Goal: Task Accomplishment & Management: Complete application form

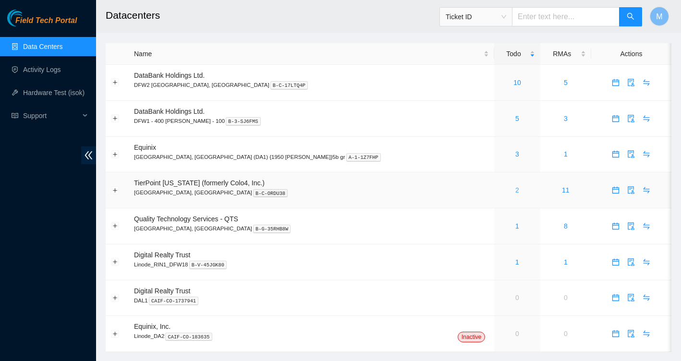
click at [515, 191] on link "2" at bounding box center [517, 190] width 4 height 8
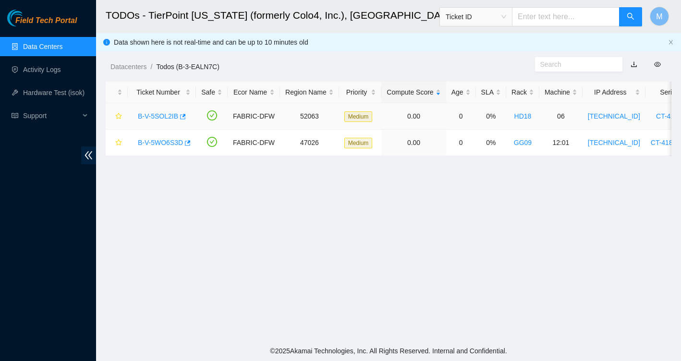
click at [156, 120] on link "B-V-5SOL2IB" at bounding box center [158, 116] width 40 height 8
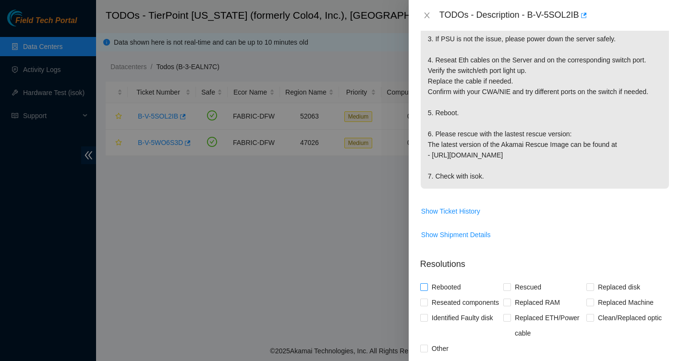
scroll to position [403, 0]
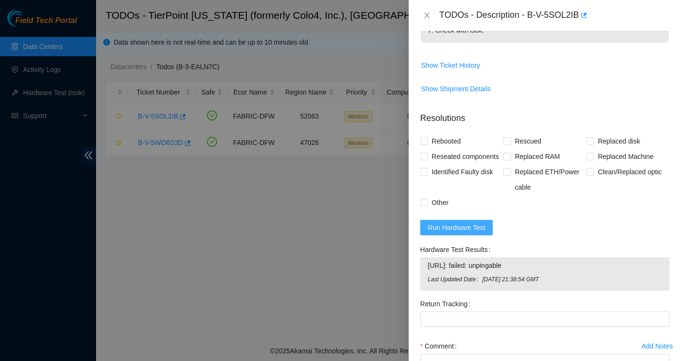
click at [475, 227] on span "Run Hardware Test" at bounding box center [457, 227] width 58 height 11
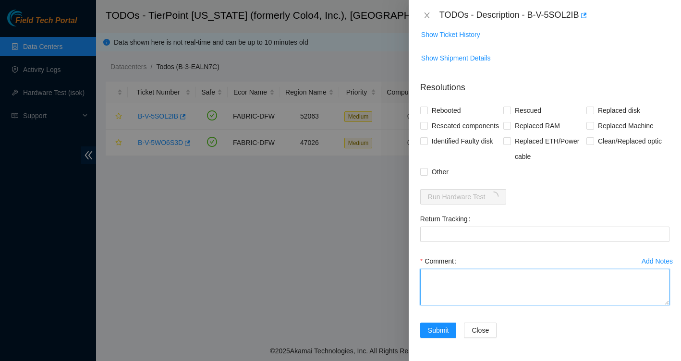
scroll to position [438, 0]
click at [480, 277] on textarea "Comment" at bounding box center [544, 287] width 249 height 37
paste textarea "GREEN solid light on PSU reseated eth cables Noticed SN on ticket has not been …"
type textarea "GREEN solid light on PSU reseated eth cables Noticed SN on ticket has not been …"
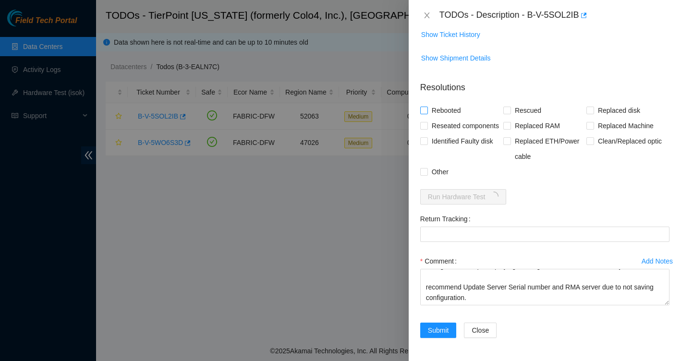
click at [425, 107] on input "Rebooted" at bounding box center [423, 110] width 7 height 7
checkbox input "true"
click at [508, 107] on input "Rescued" at bounding box center [506, 110] width 7 height 7
checkbox input "true"
click at [425, 122] on input "Reseated components" at bounding box center [423, 125] width 7 height 7
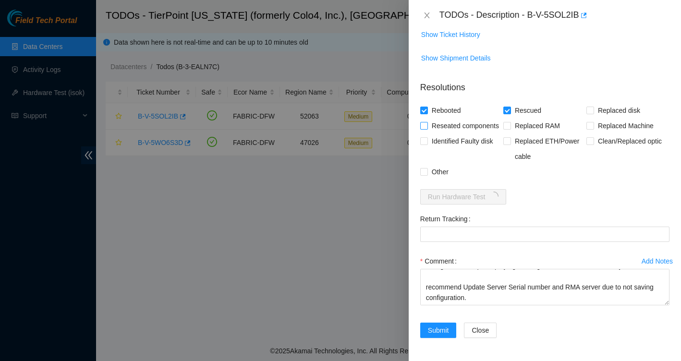
checkbox input "true"
click at [427, 173] on span at bounding box center [424, 172] width 8 height 8
click at [427, 173] on input "Other" at bounding box center [423, 171] width 7 height 7
checkbox input "true"
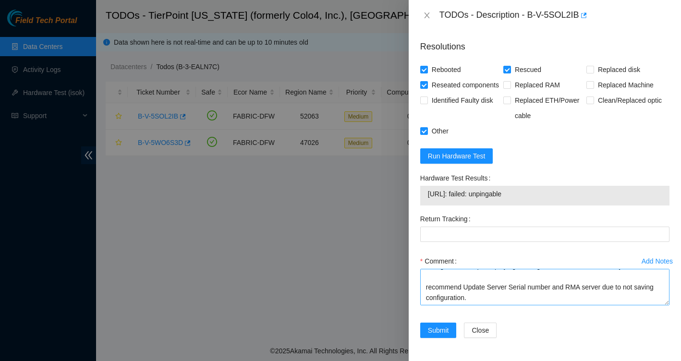
scroll to position [479, 0]
click at [440, 327] on span "Submit" at bounding box center [438, 330] width 21 height 11
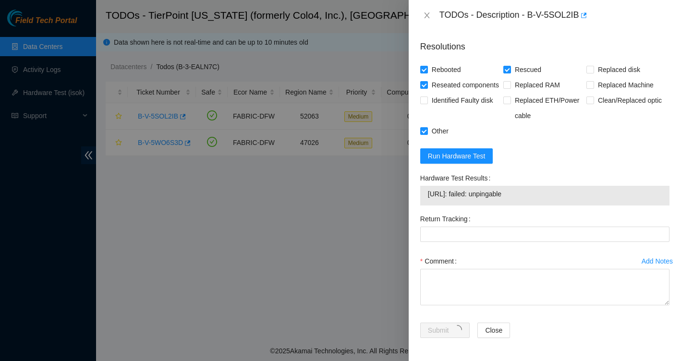
scroll to position [175, 0]
